Goal: Information Seeking & Learning: Learn about a topic

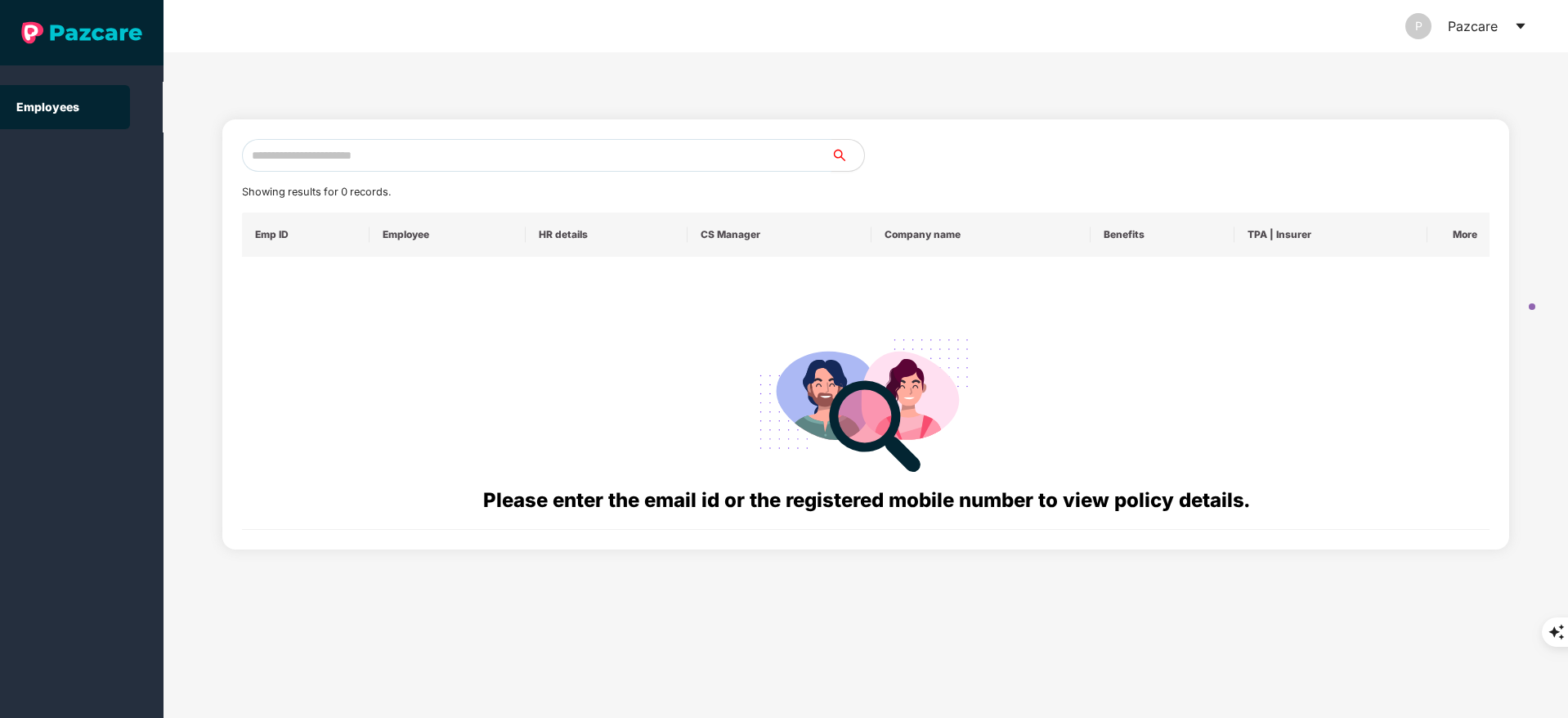
click at [268, 158] on input "text" at bounding box center [536, 155] width 590 height 33
paste input "**********"
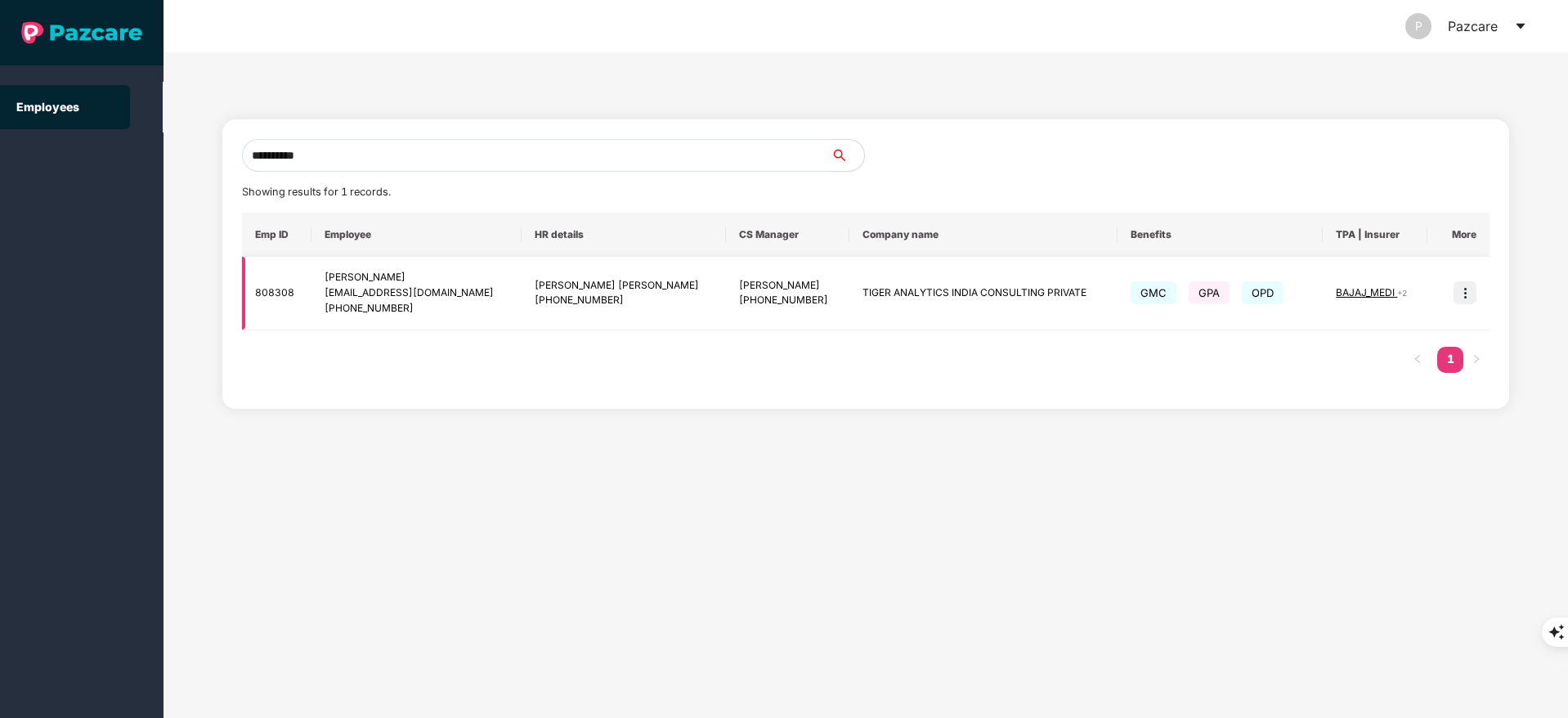
type input "**********"
click at [1461, 300] on img at bounding box center [1465, 293] width 23 height 23
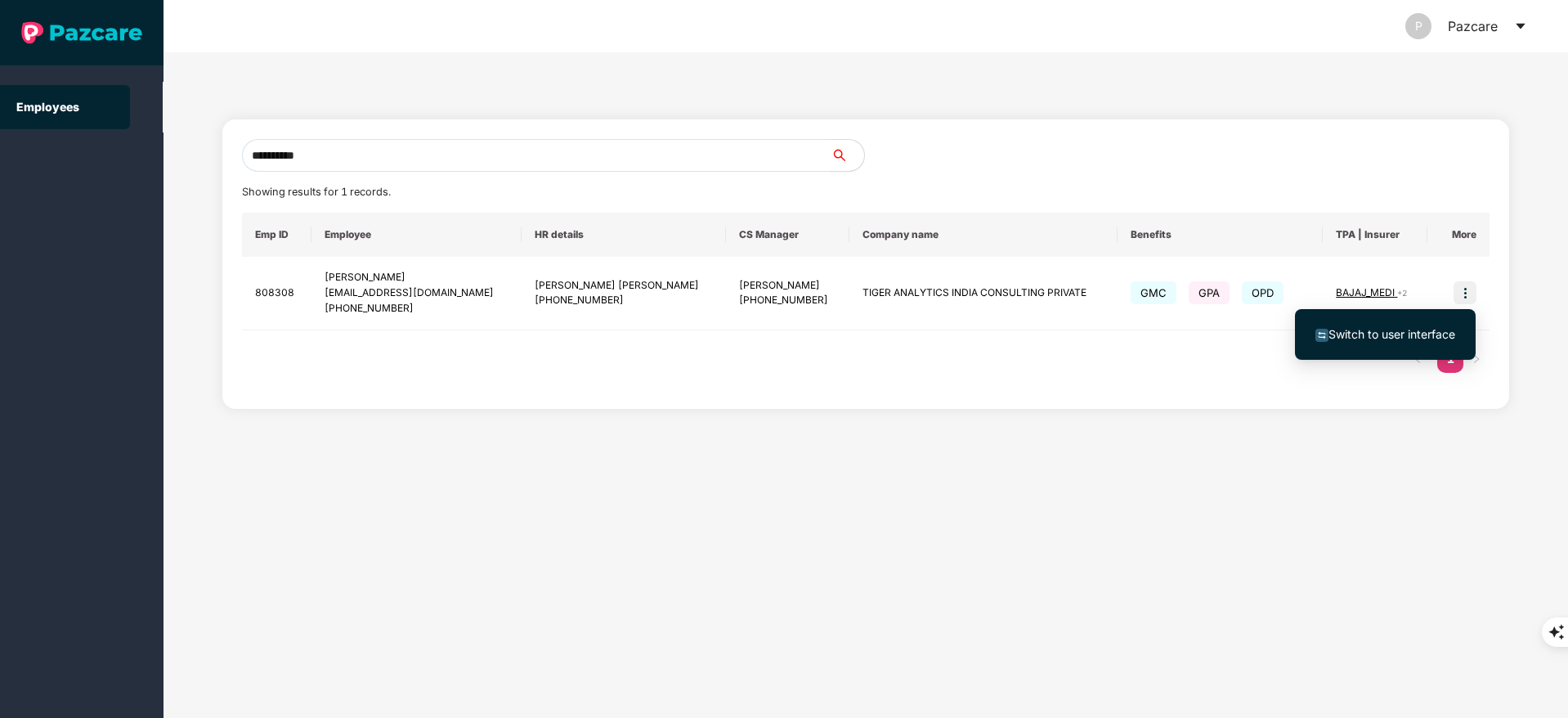
click at [1444, 327] on span "Switch to user interface" at bounding box center [1391, 334] width 127 height 14
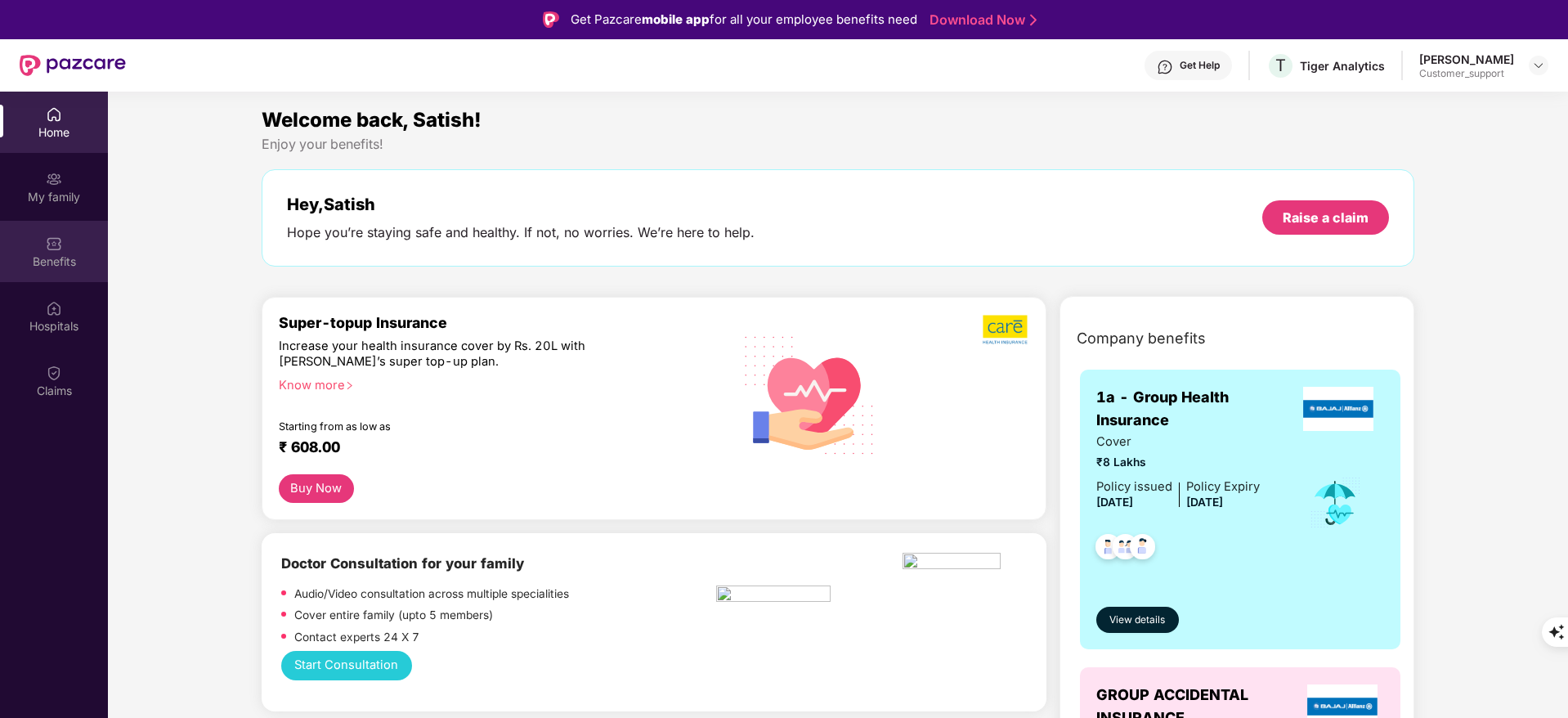
click at [75, 259] on div "Benefits" at bounding box center [54, 261] width 108 height 16
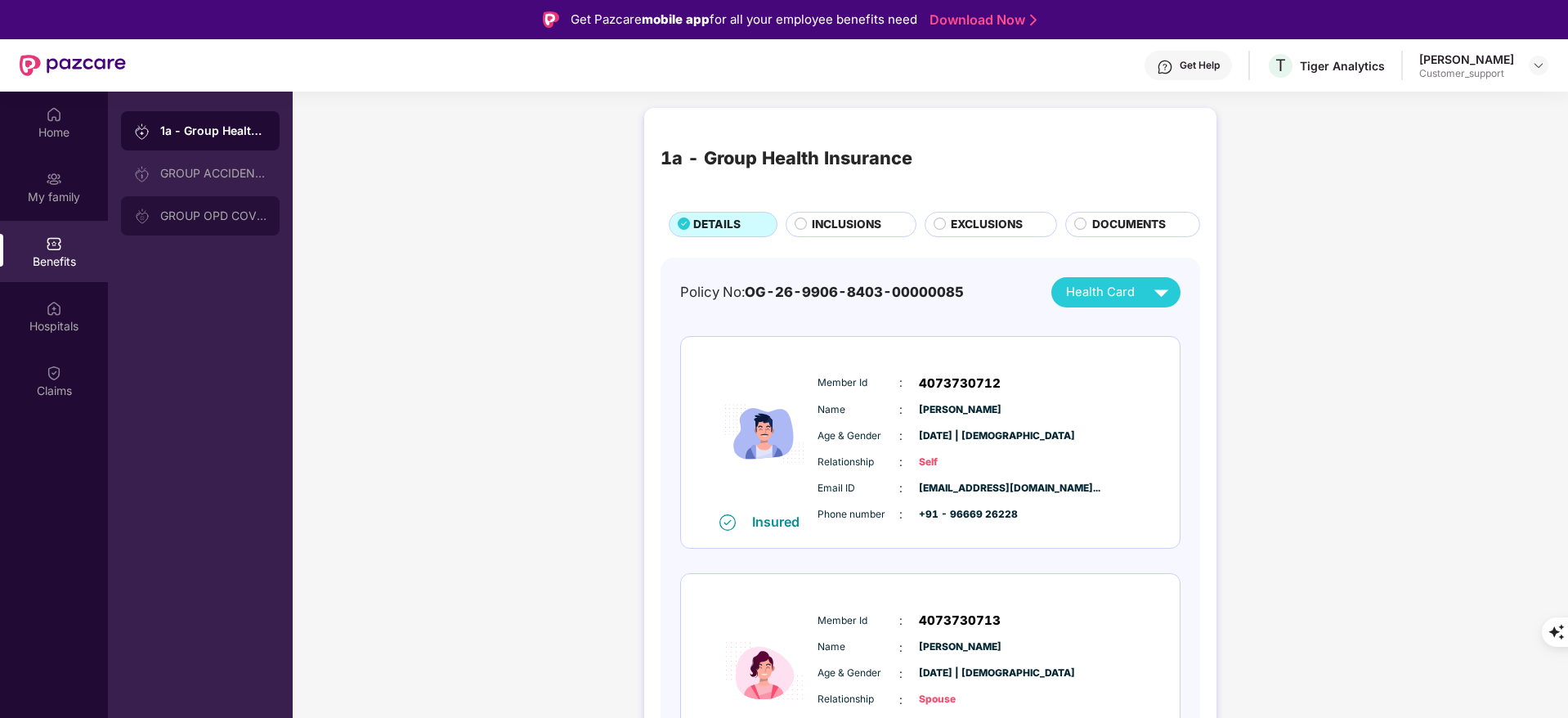
click at [231, 215] on div "GROUP OPD COVER" at bounding box center [213, 215] width 106 height 13
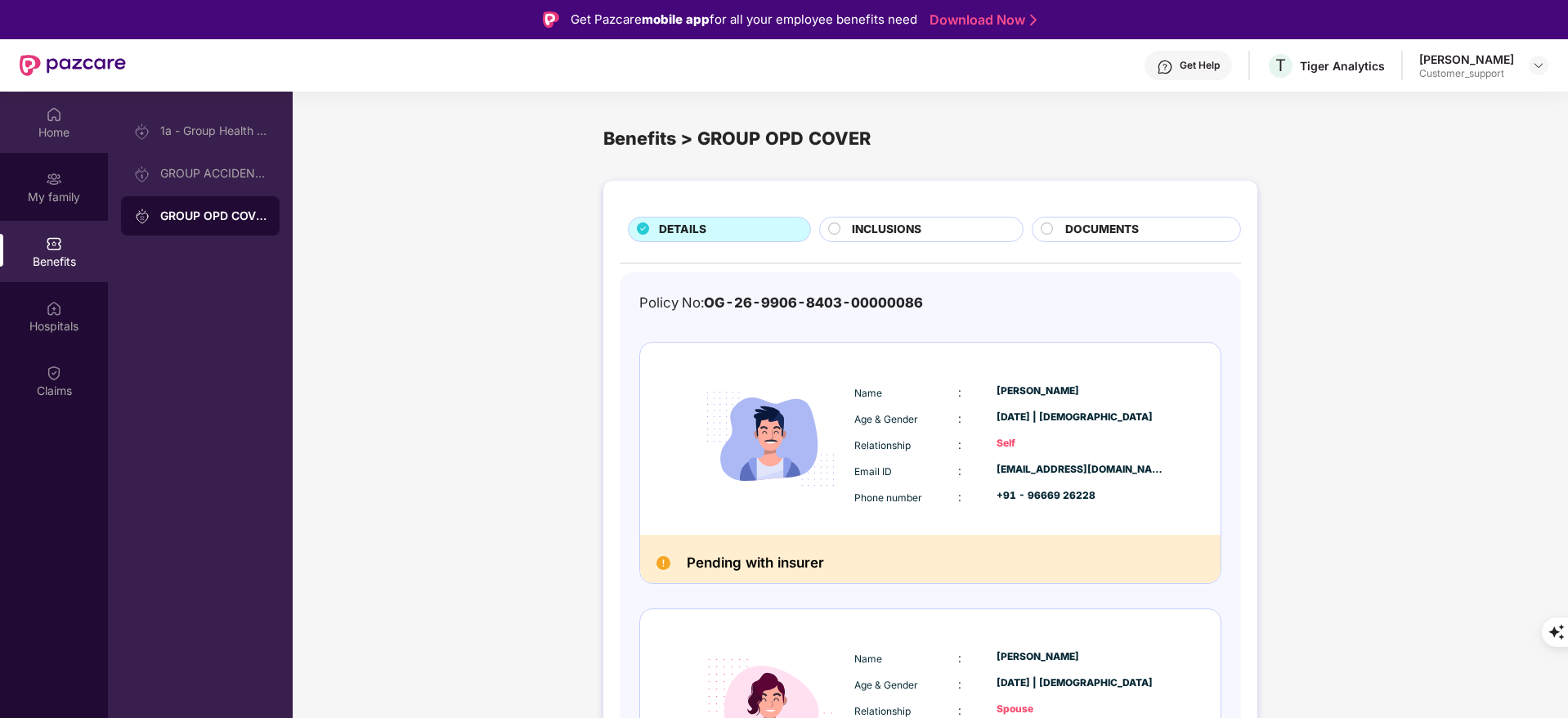
click at [66, 130] on div "Home" at bounding box center [54, 132] width 108 height 16
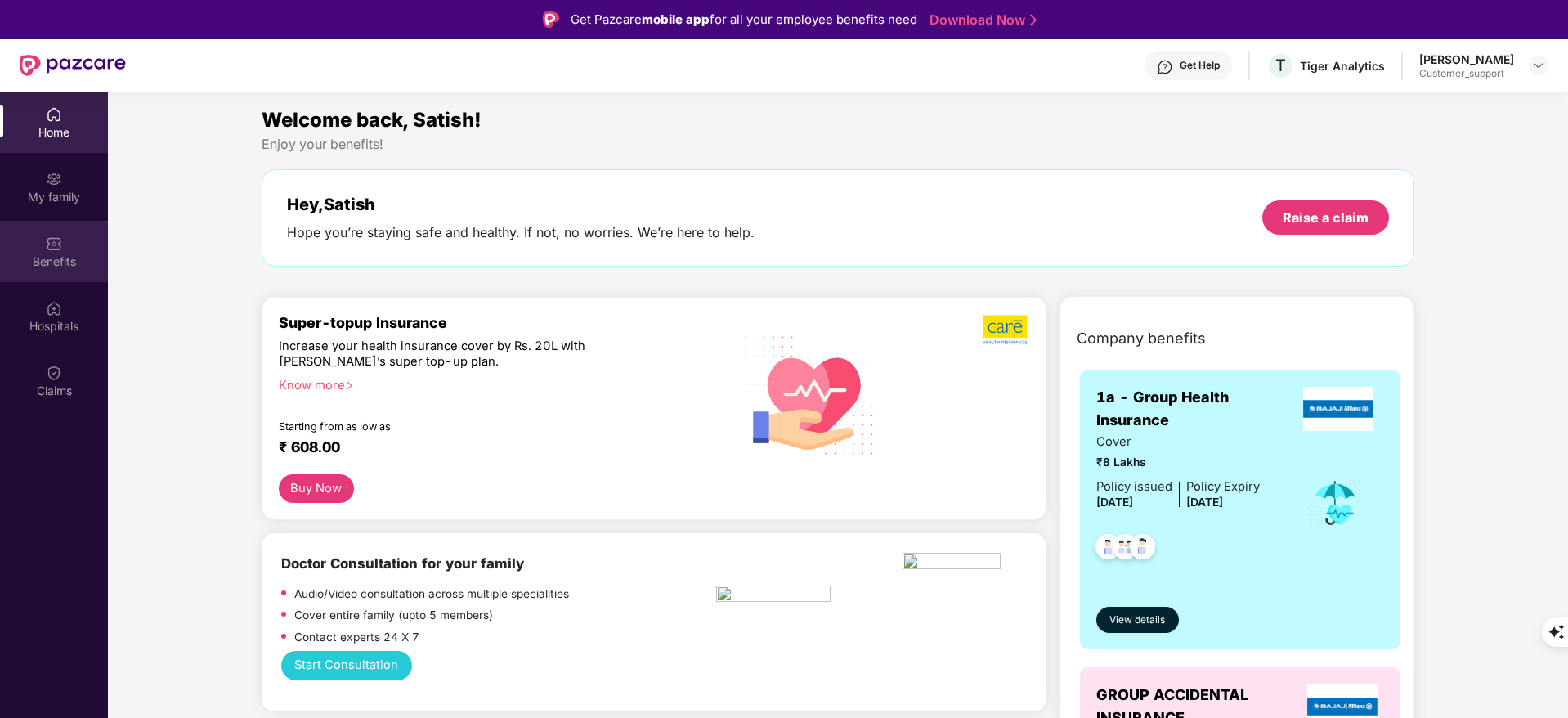
click at [71, 263] on div "Benefits" at bounding box center [54, 261] width 108 height 16
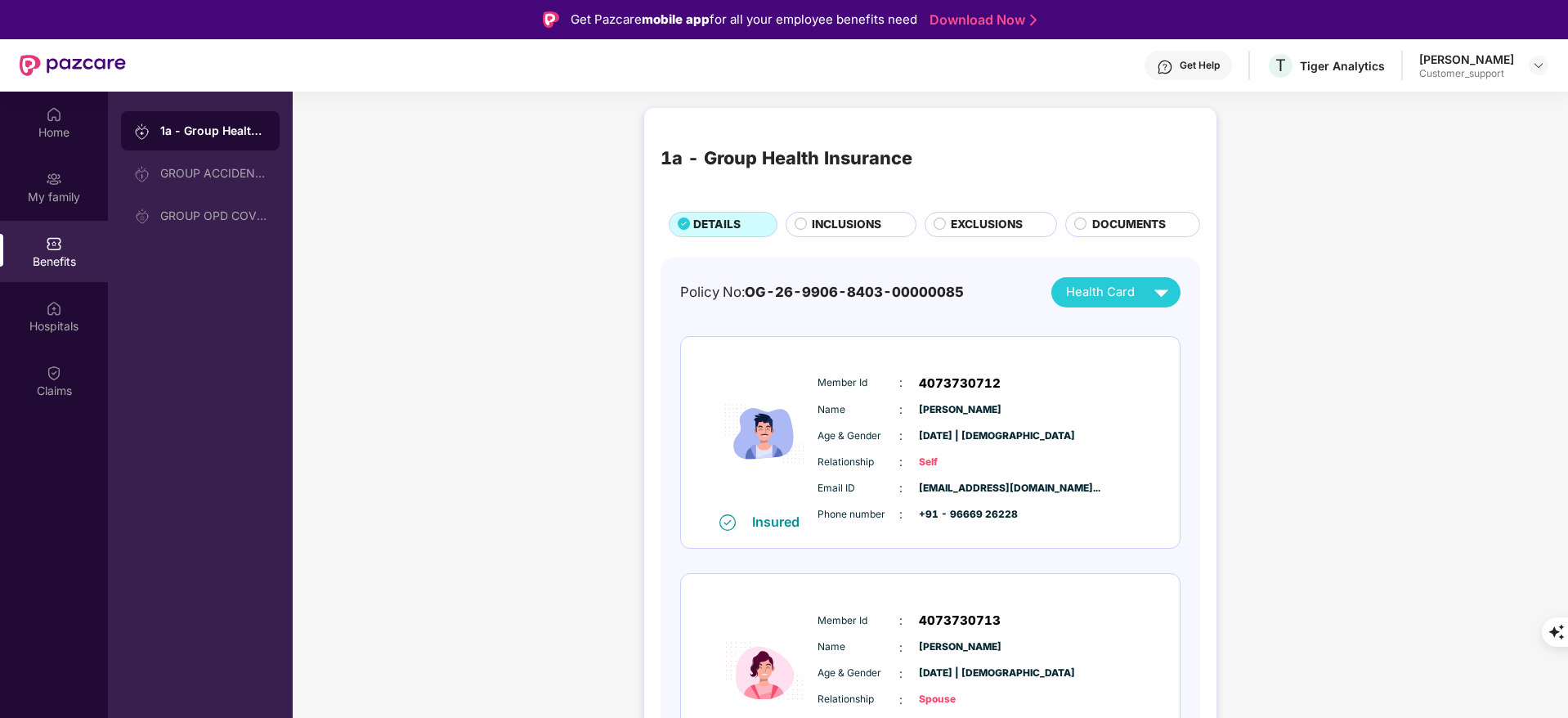
click at [849, 219] on span "INCLUSIONS" at bounding box center [847, 224] width 70 height 18
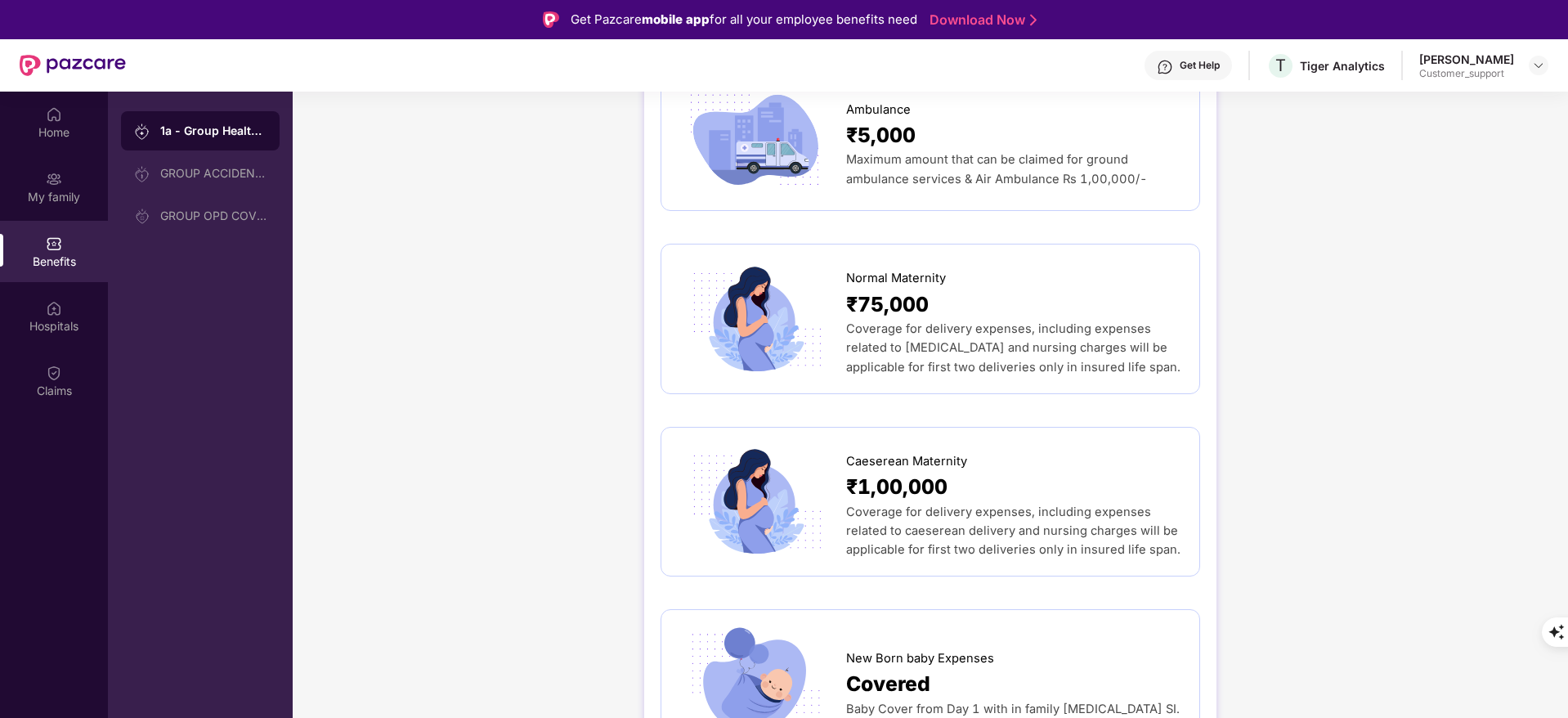
scroll to position [1913, 0]
click at [32, 120] on div "Home" at bounding box center [54, 121] width 108 height 61
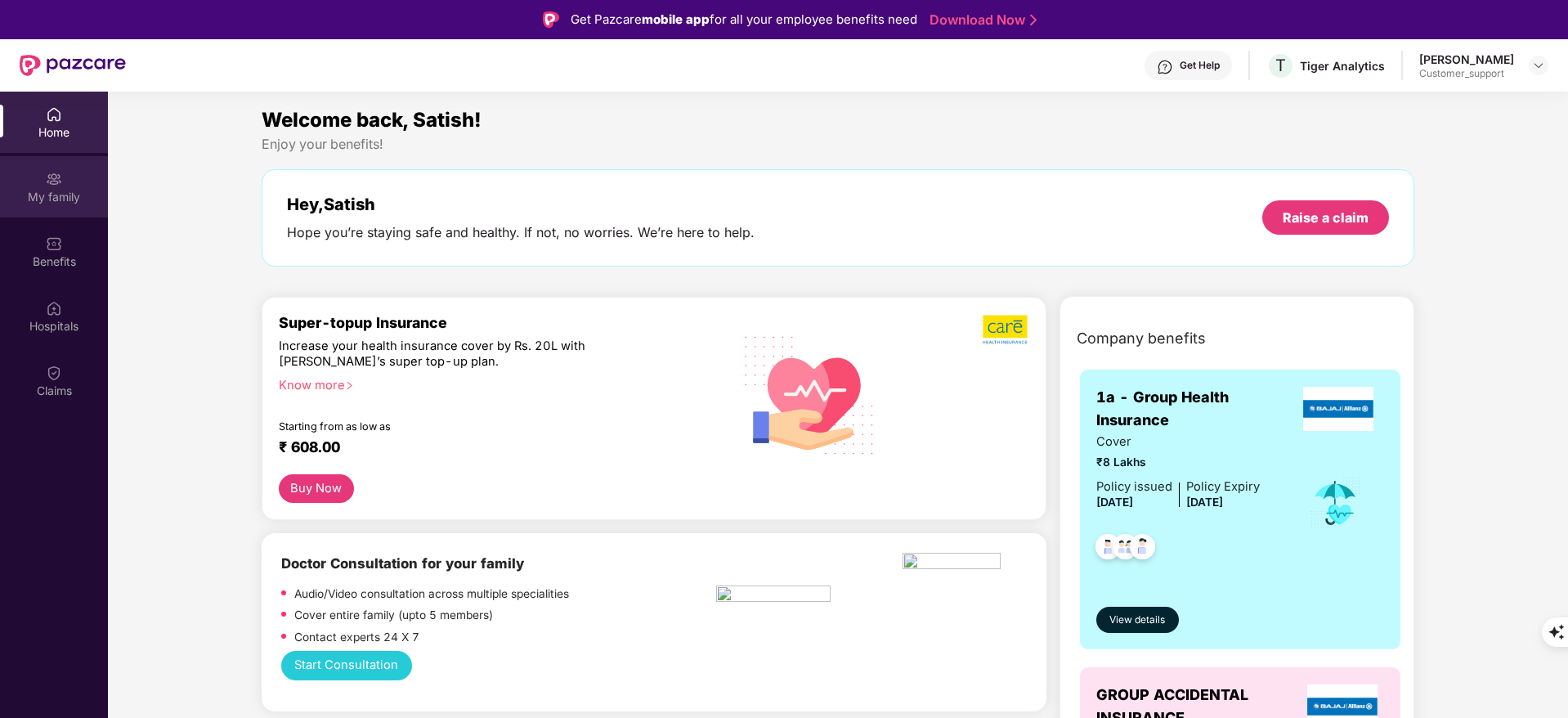
click at [59, 203] on div "My family" at bounding box center [54, 197] width 108 height 16
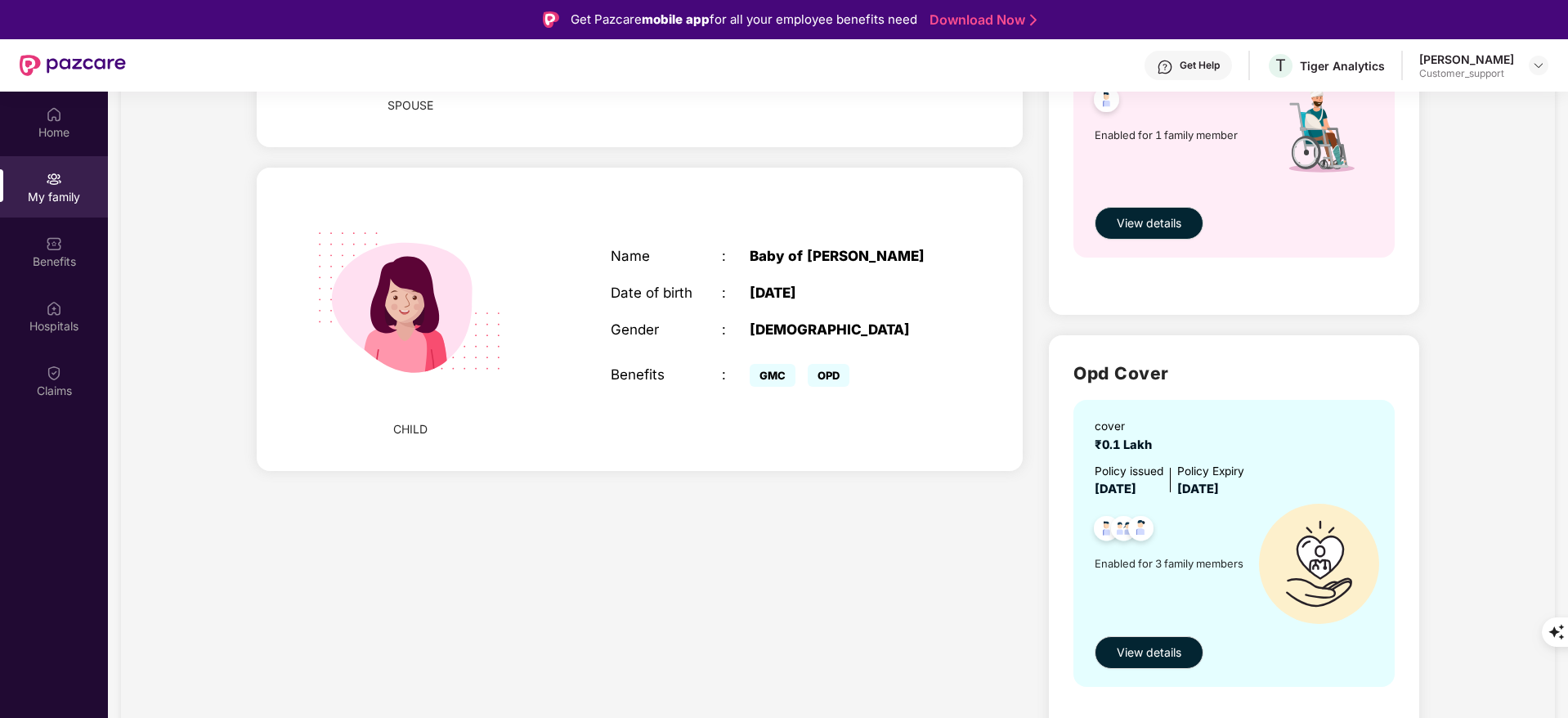
scroll to position [727, 0]
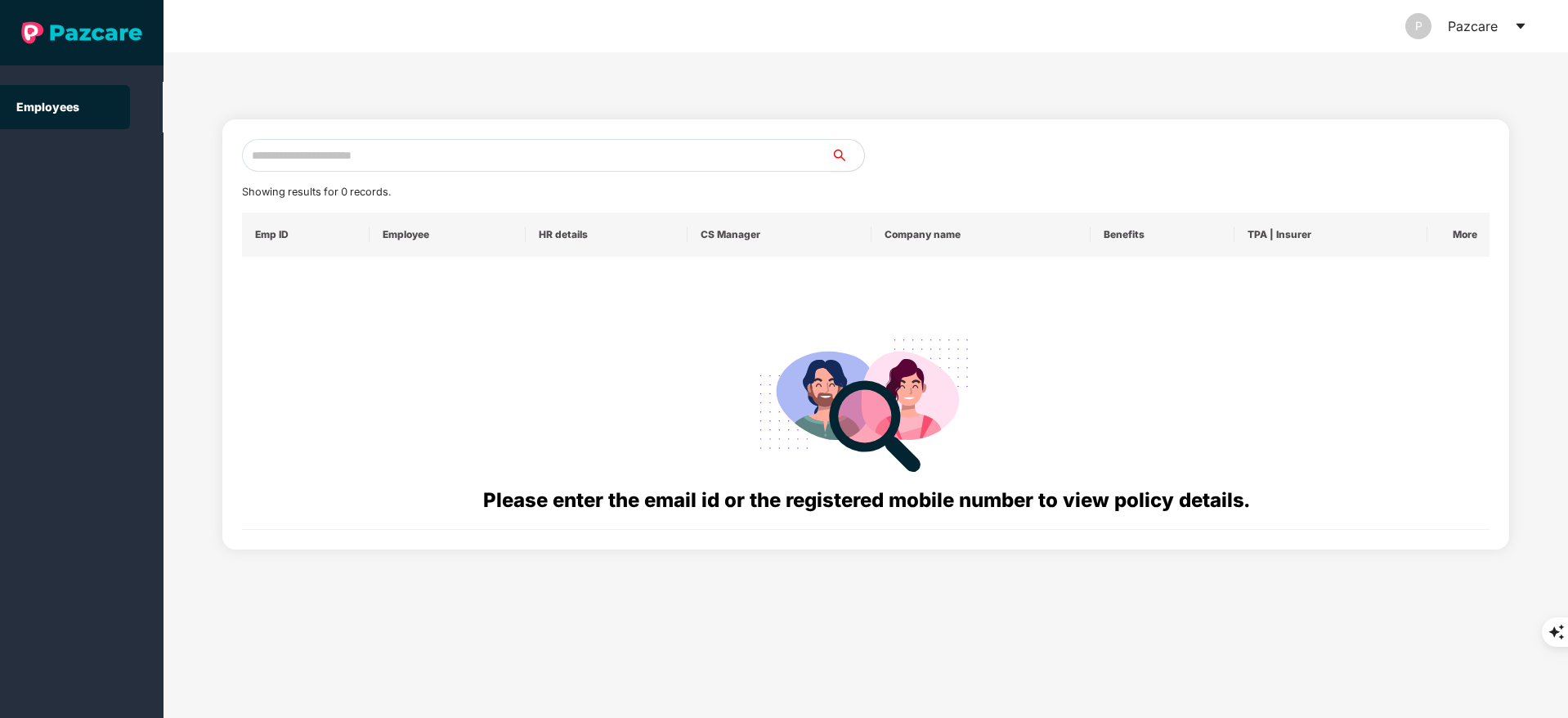
click at [420, 160] on input "text" at bounding box center [536, 155] width 590 height 33
paste input "**********"
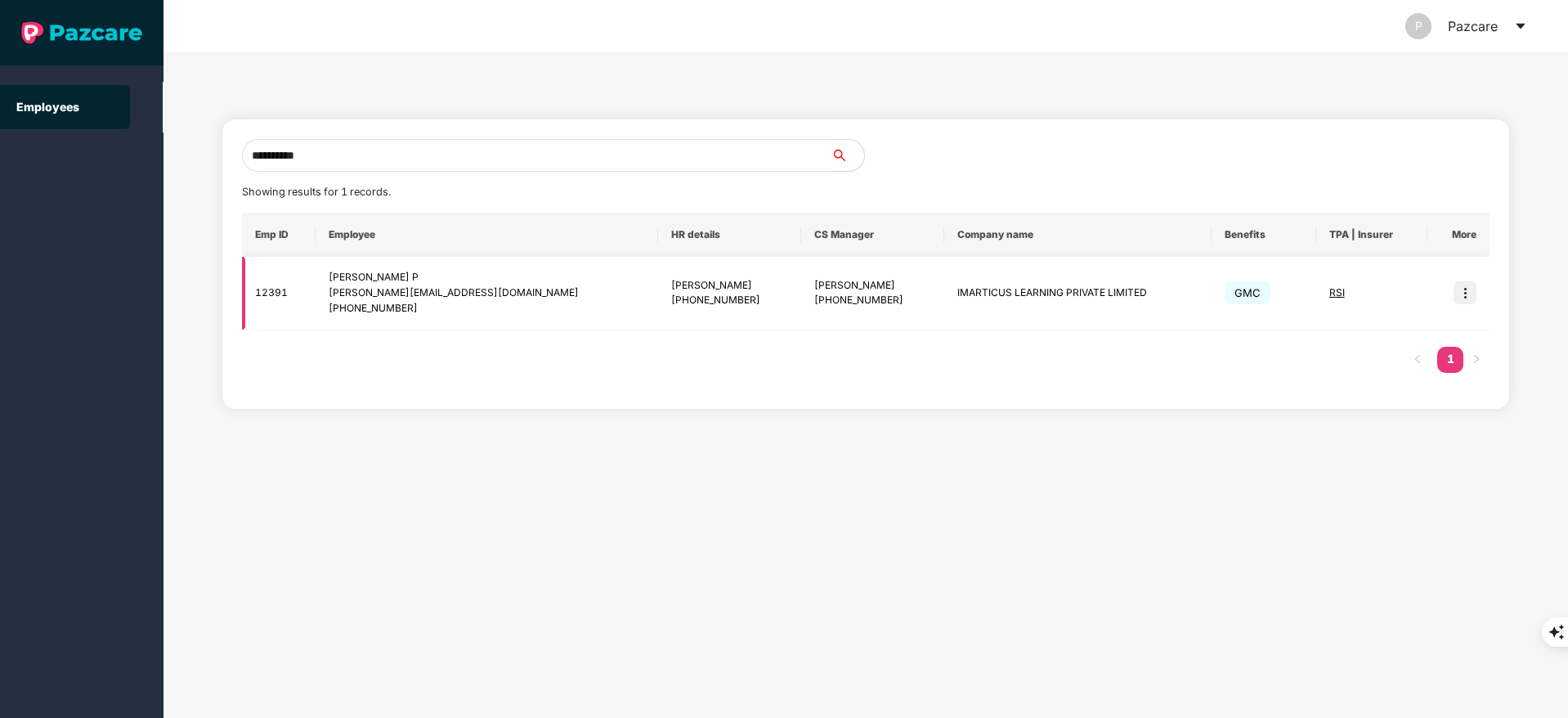
type input "**********"
click at [1467, 292] on img at bounding box center [1465, 293] width 23 height 23
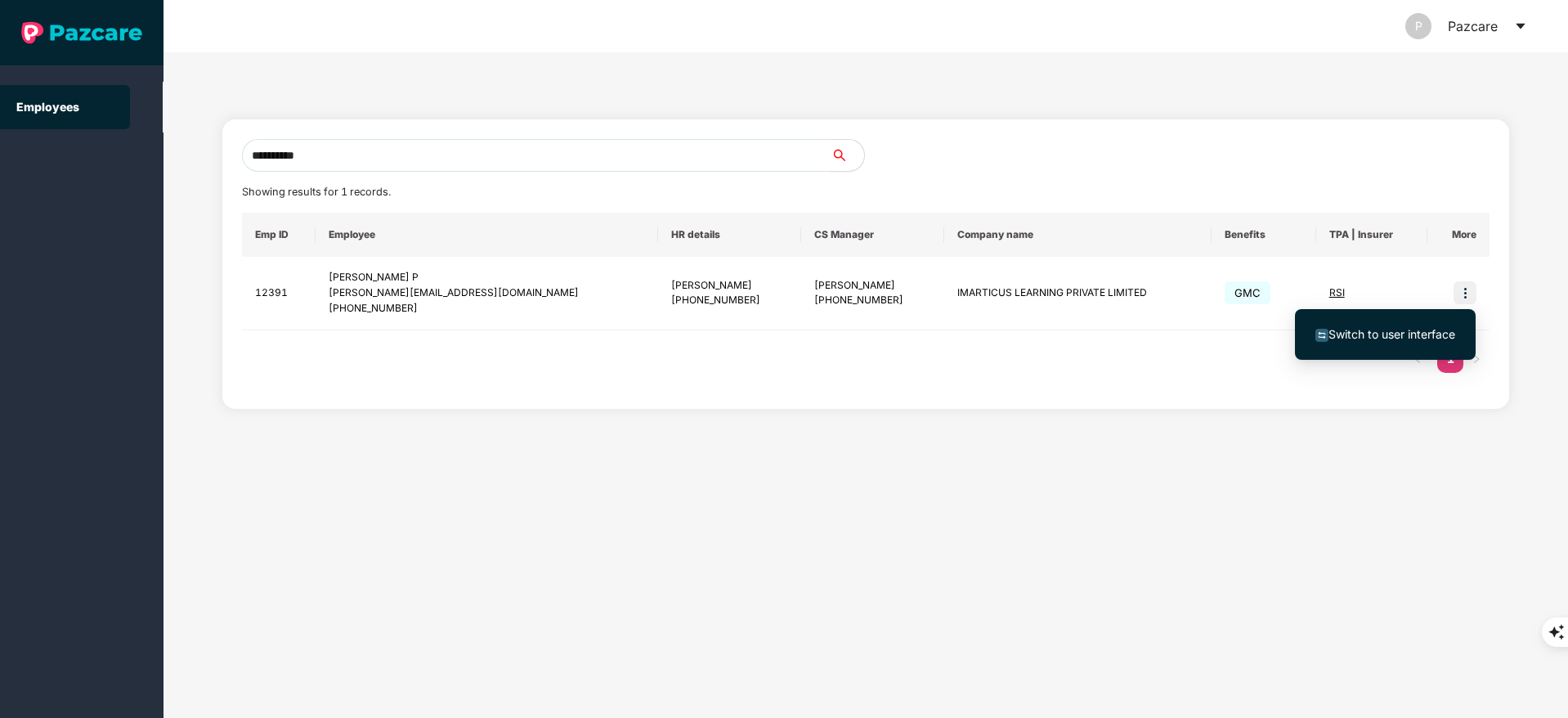
click at [1419, 338] on span "Switch to user interface" at bounding box center [1391, 334] width 127 height 14
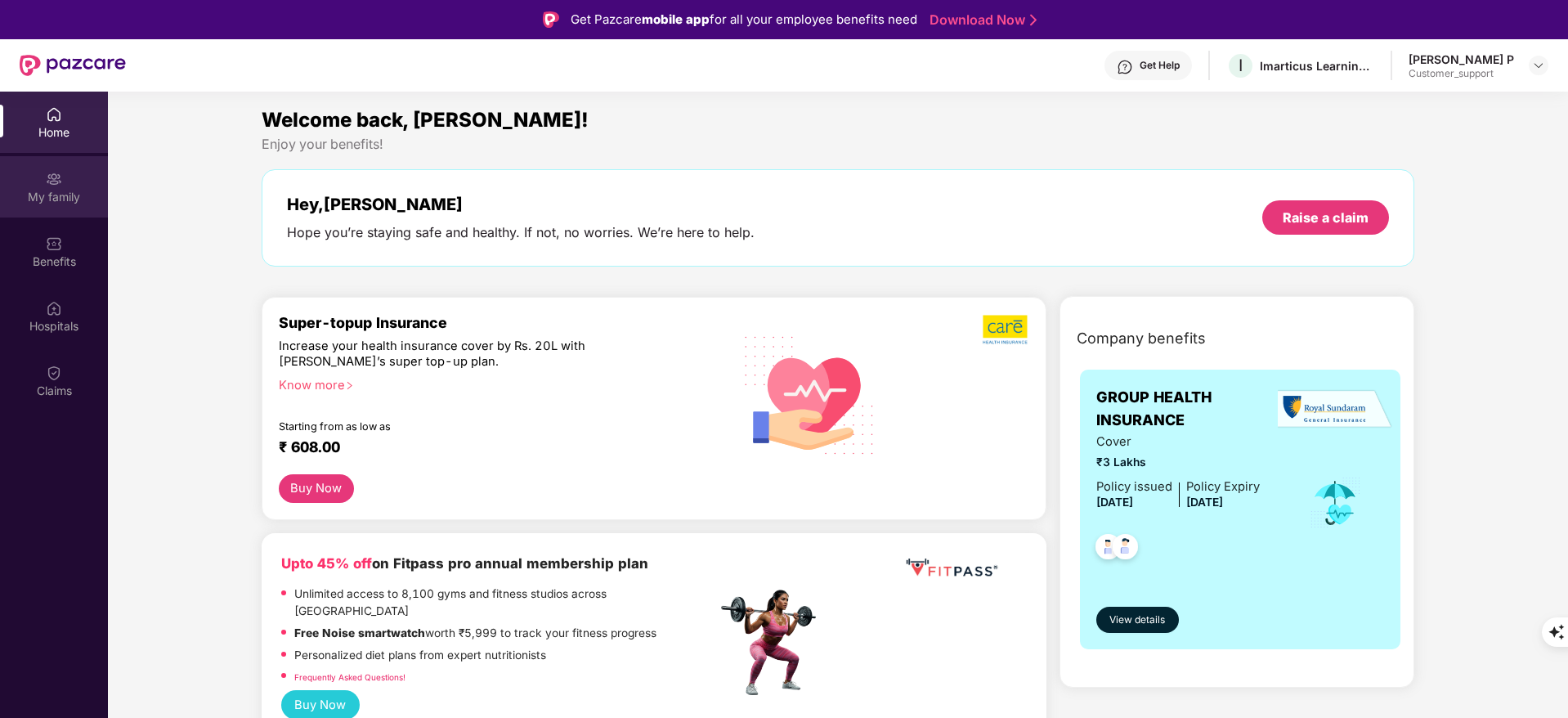
click at [69, 187] on div "My family" at bounding box center [54, 186] width 108 height 61
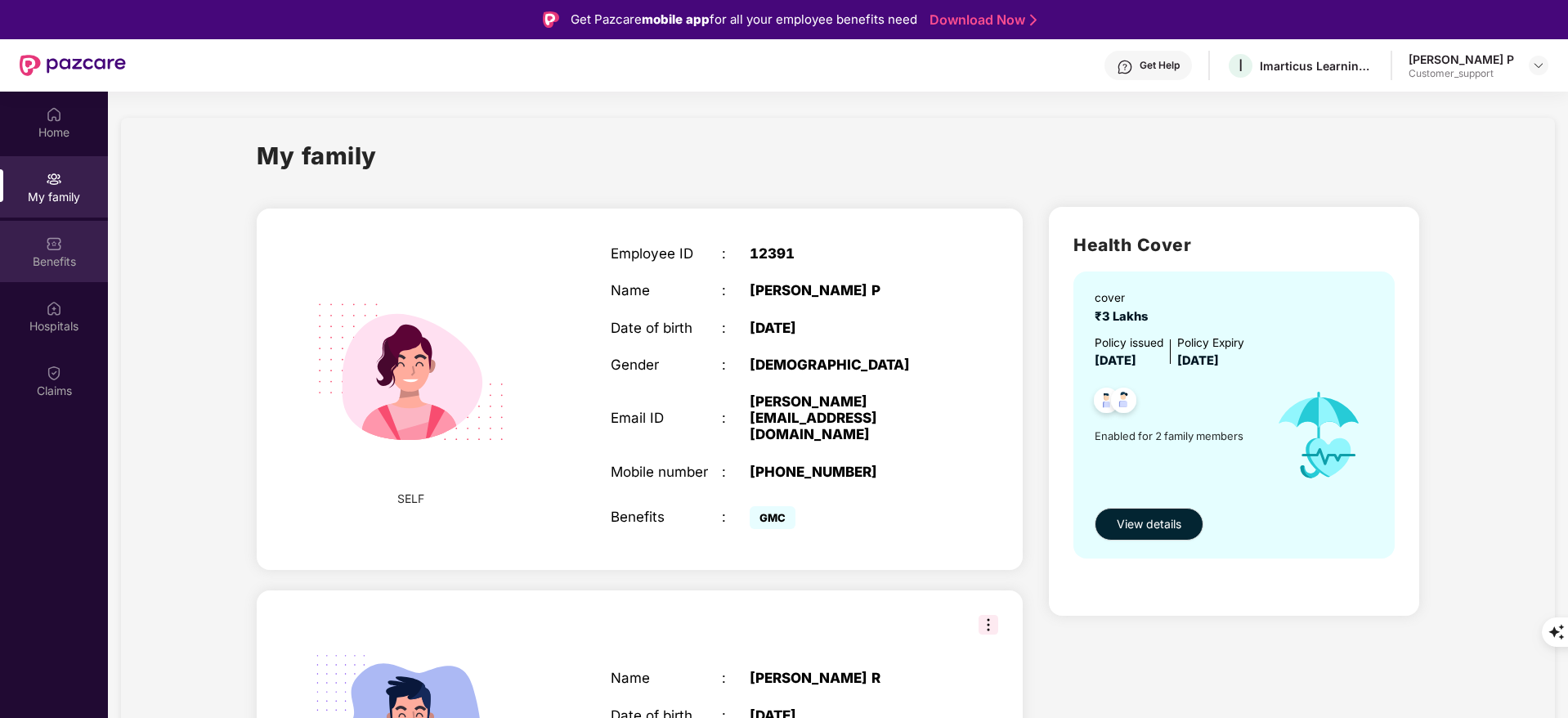
click at [51, 255] on div "Benefits" at bounding box center [54, 261] width 108 height 16
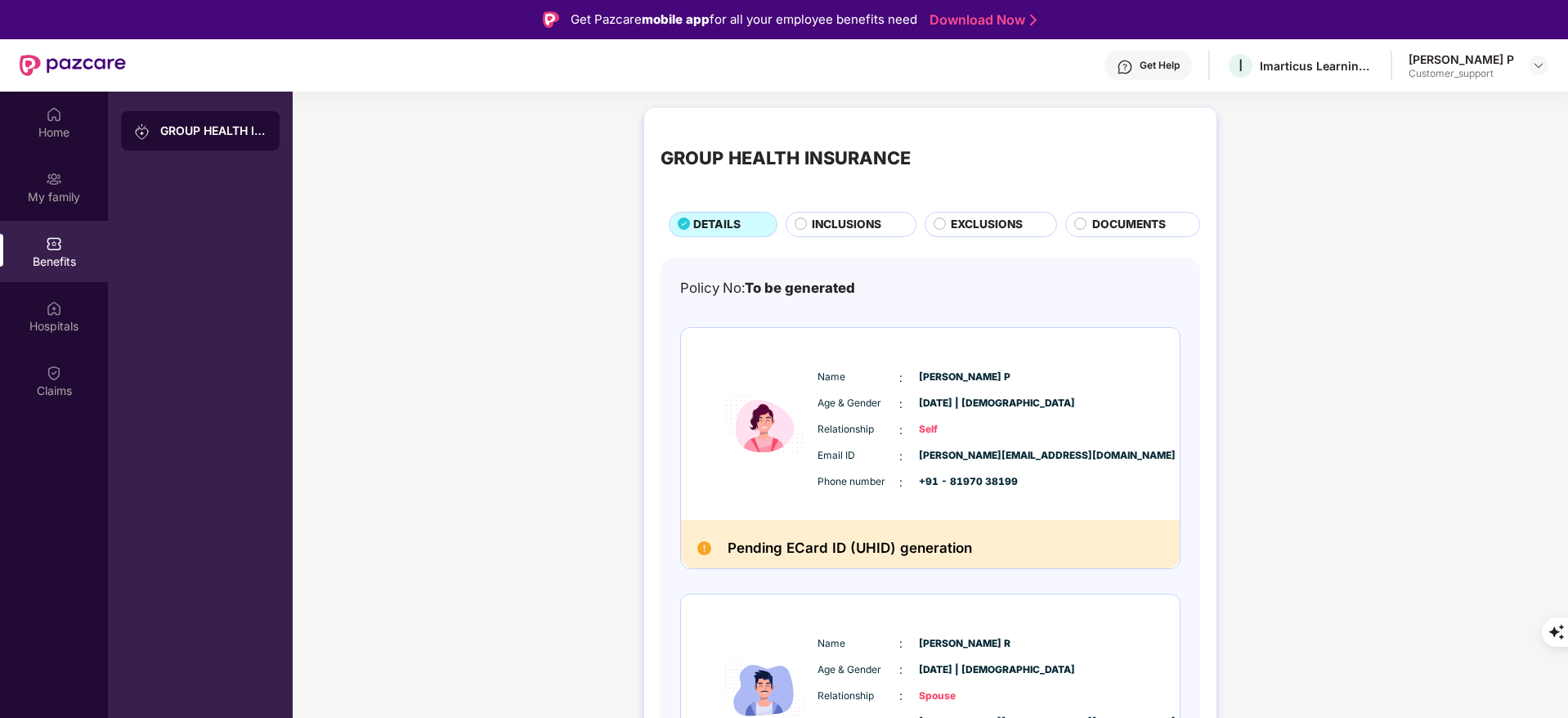
click at [877, 220] on span "INCLUSIONS" at bounding box center [847, 224] width 70 height 18
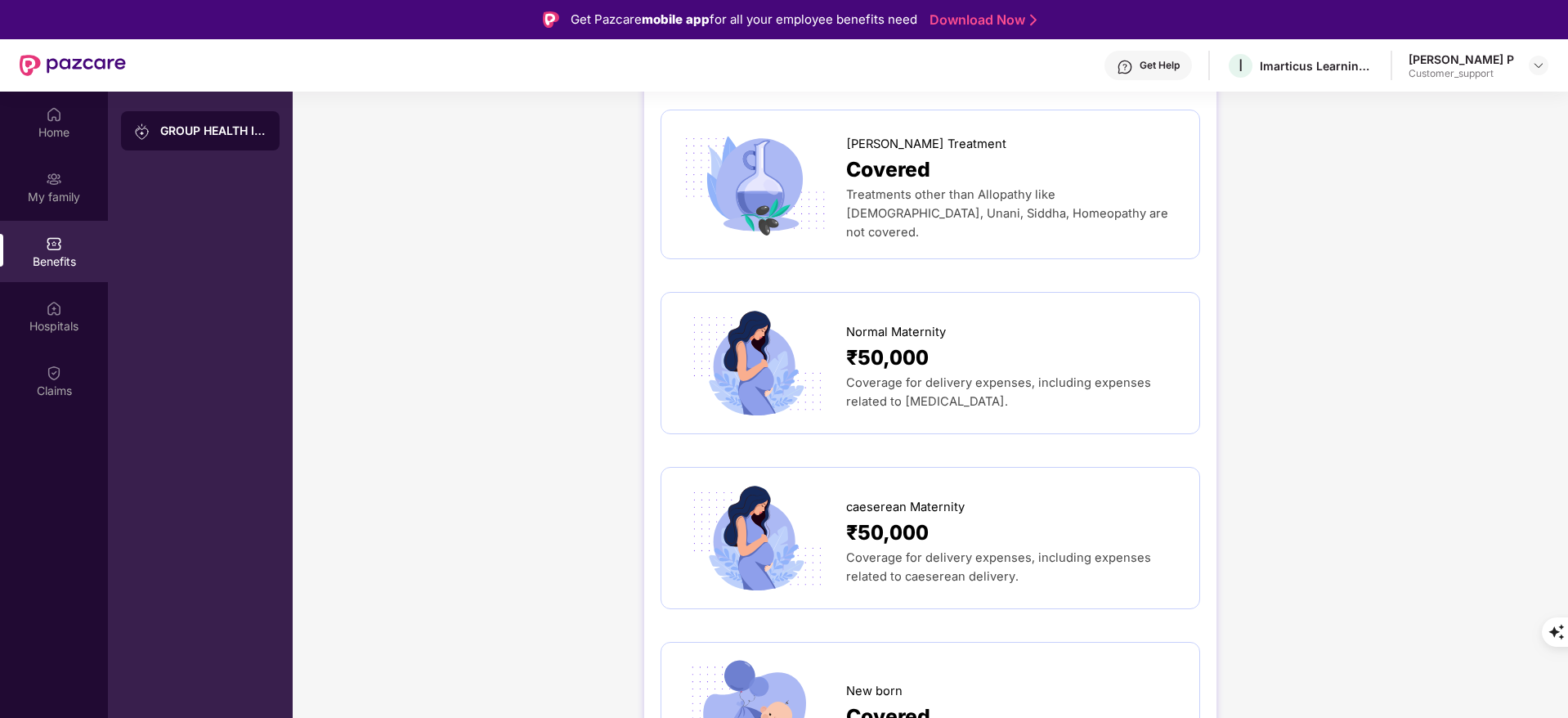
scroll to position [1614, 0]
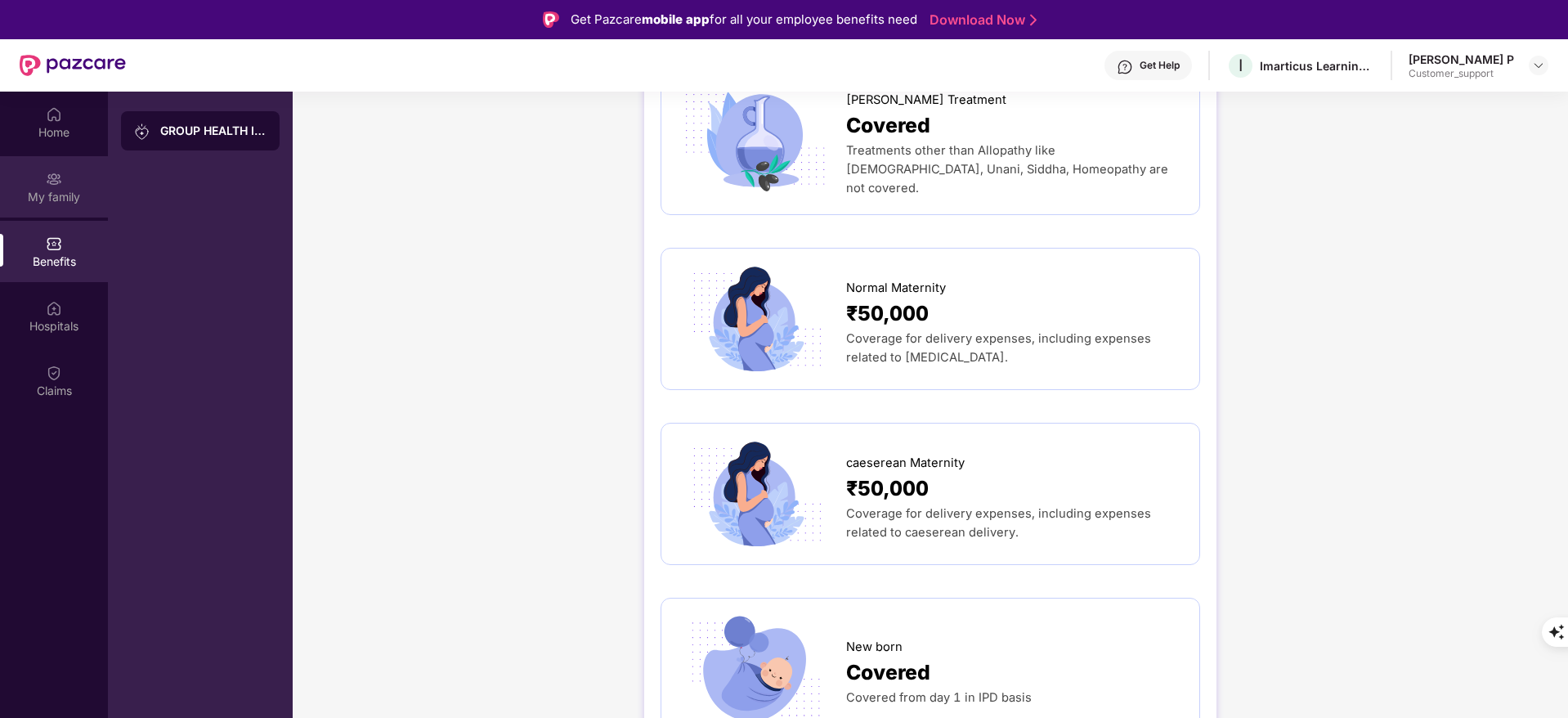
click at [82, 178] on div "My family" at bounding box center [54, 186] width 108 height 61
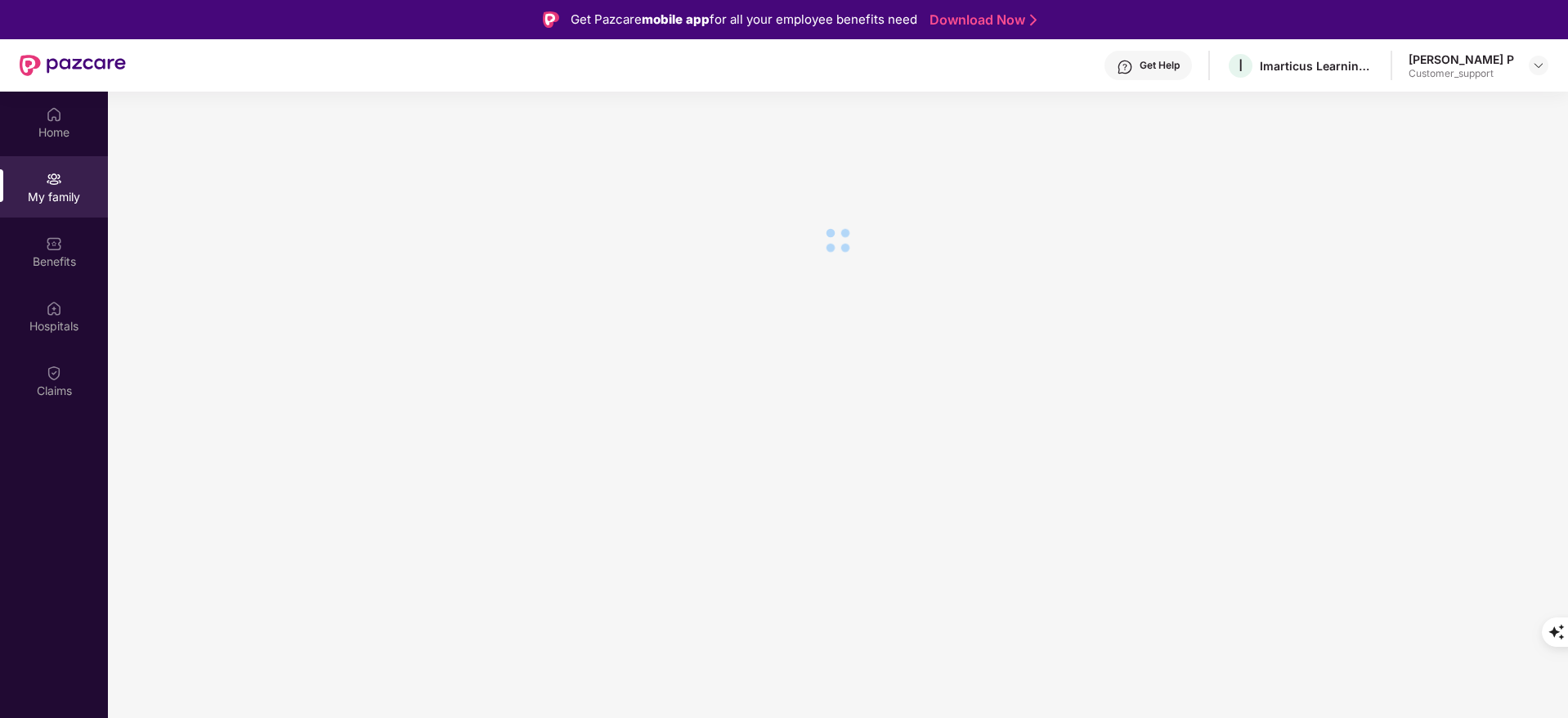
scroll to position [0, 0]
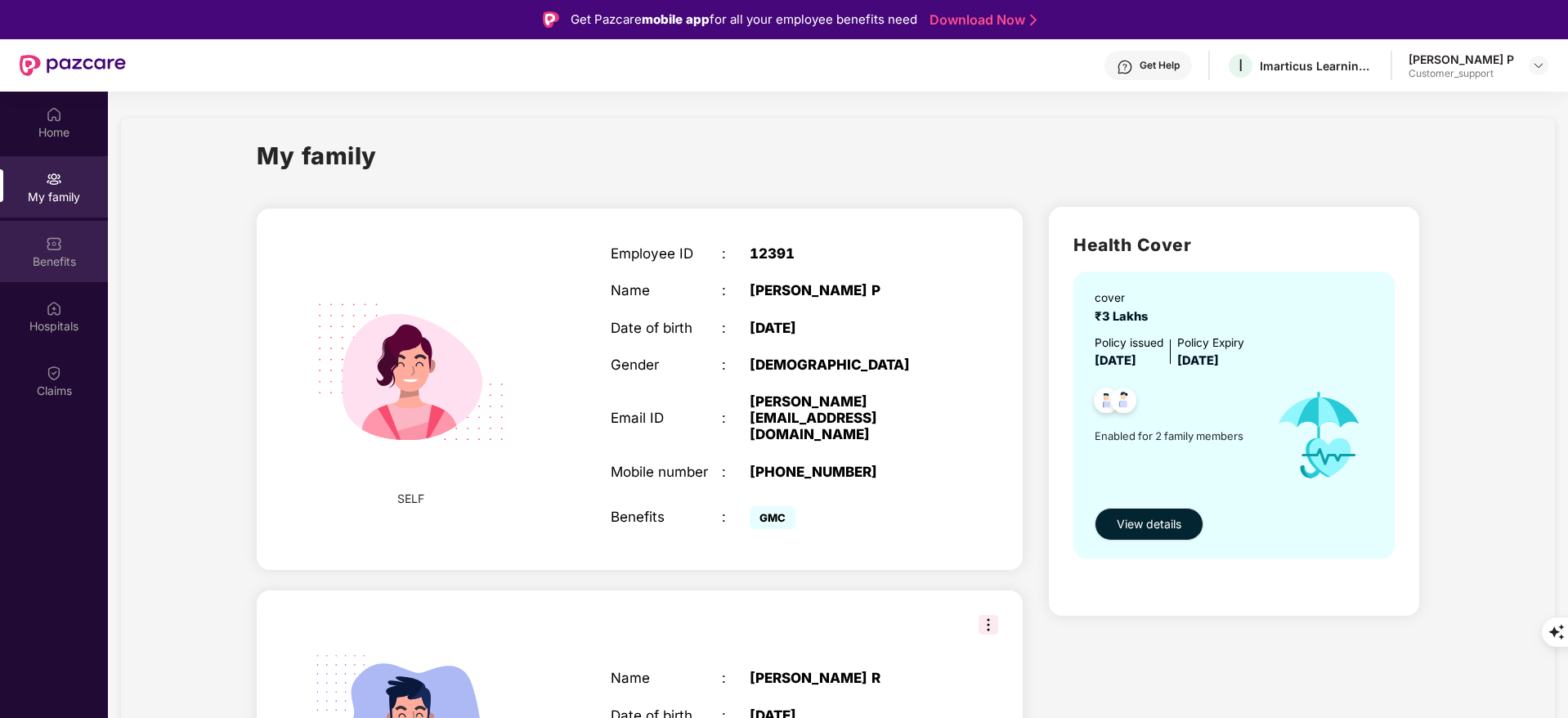
click at [72, 253] on div "Benefits" at bounding box center [54, 261] width 108 height 16
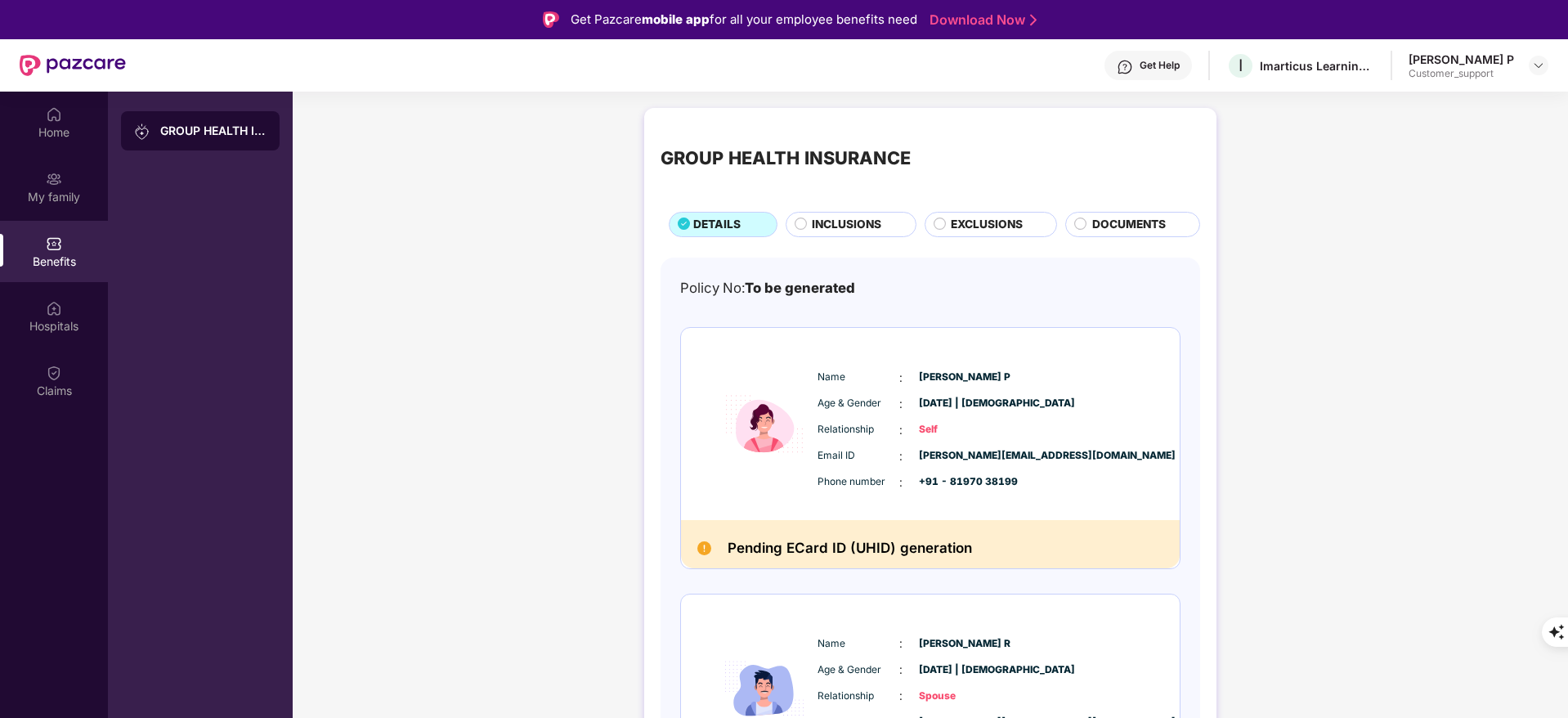
click at [1164, 66] on div "Get Help" at bounding box center [1159, 66] width 40 height 13
